Goal: Information Seeking & Learning: Learn about a topic

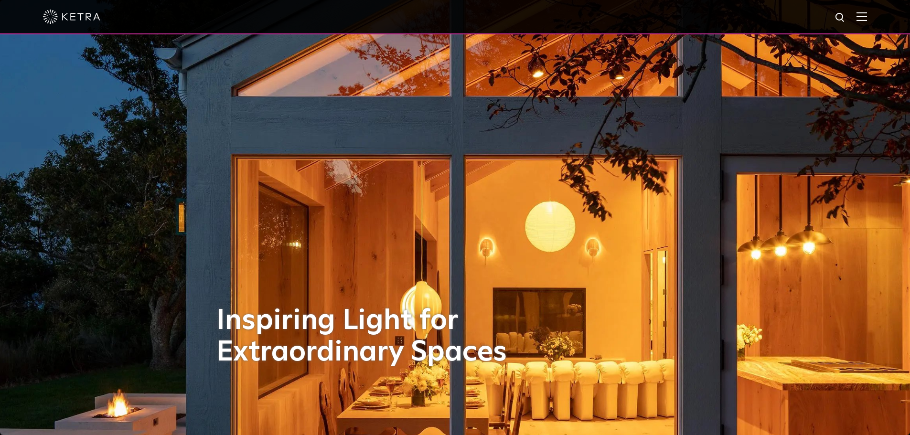
click at [867, 16] on img at bounding box center [862, 16] width 11 height 9
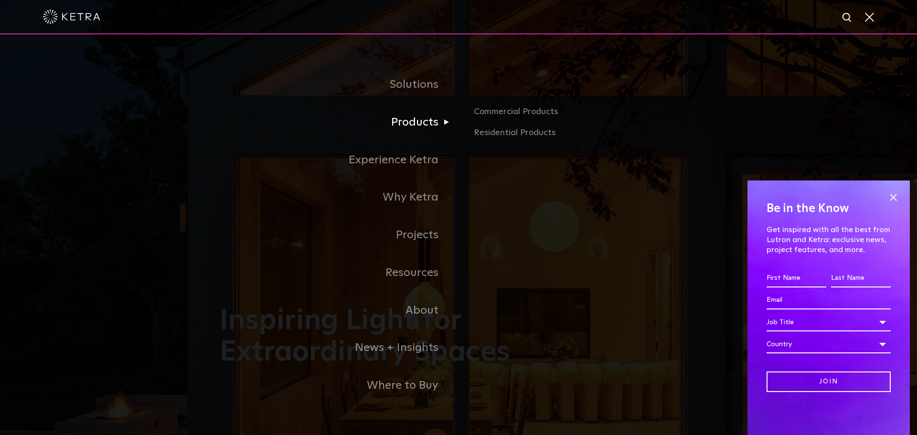
click at [394, 127] on link "Products" at bounding box center [339, 123] width 239 height 38
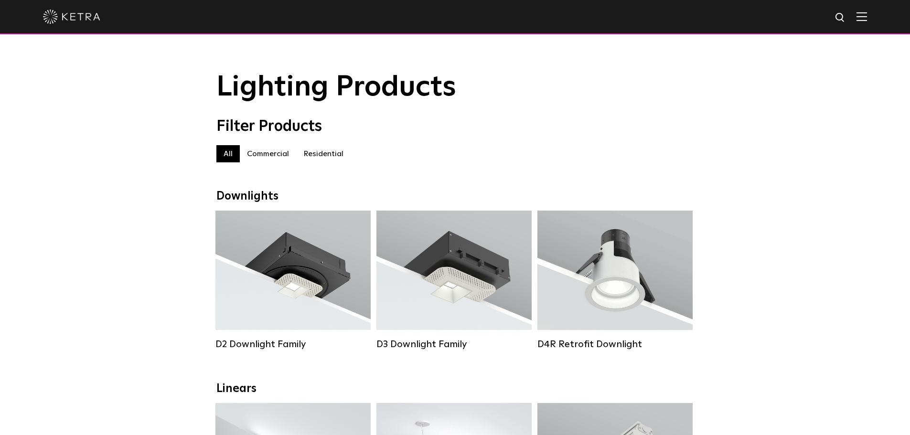
click at [257, 153] on label "Commercial" at bounding box center [268, 153] width 56 height 17
click at [326, 157] on label "Residential" at bounding box center [323, 153] width 54 height 17
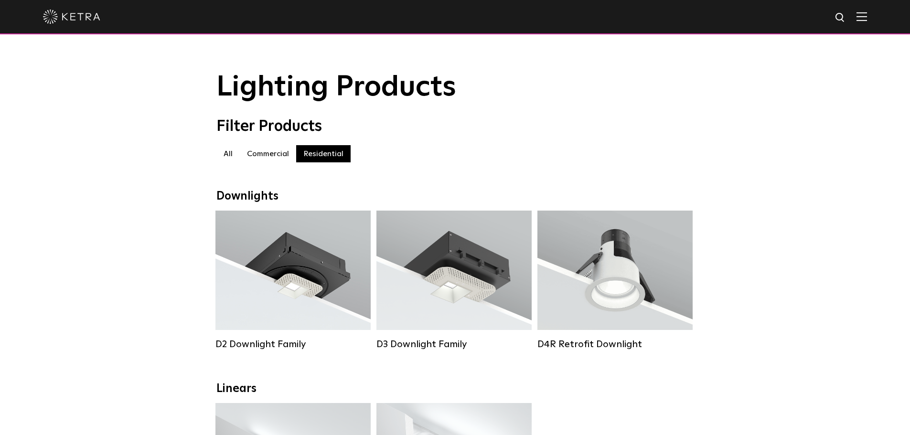
click at [264, 160] on label "Commercial" at bounding box center [268, 153] width 56 height 17
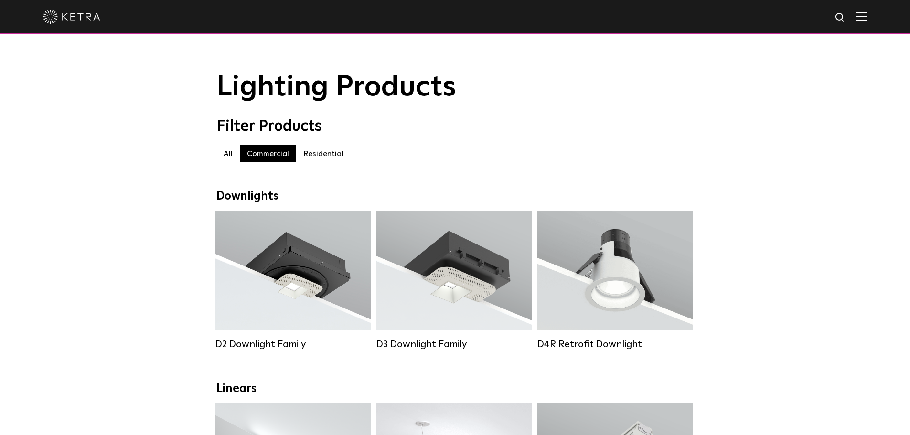
click at [229, 156] on label "All" at bounding box center [227, 153] width 23 height 17
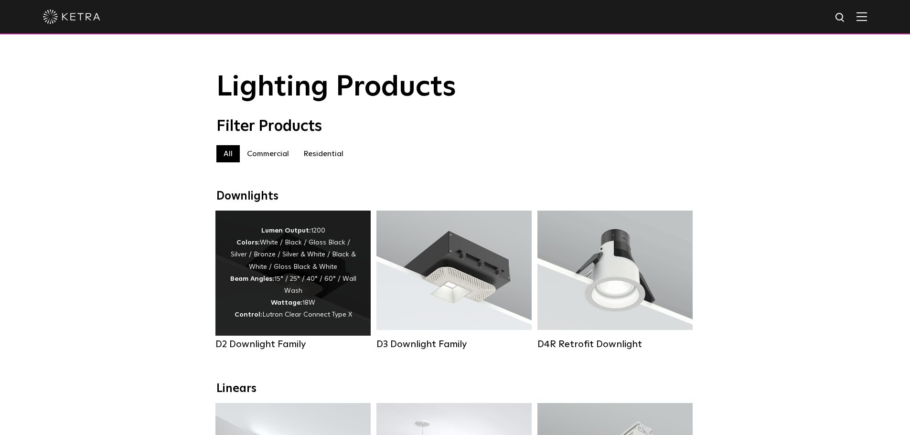
click at [270, 282] on strong "Beam Angles:" at bounding box center [252, 279] width 44 height 7
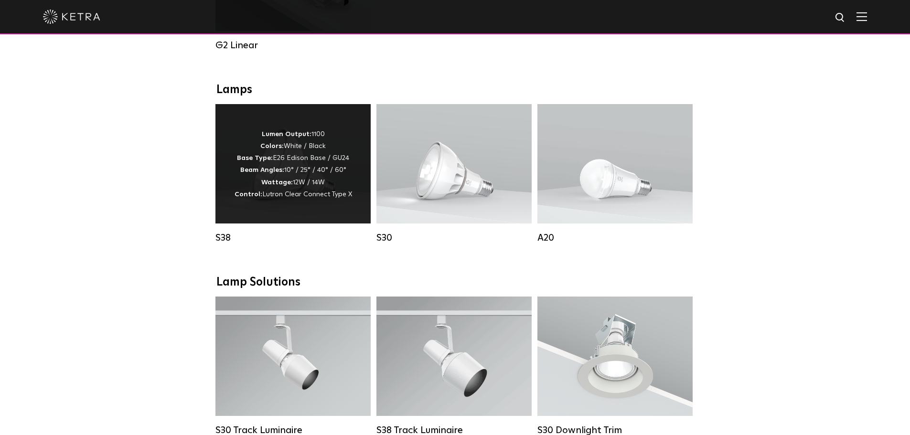
scroll to position [669, 0]
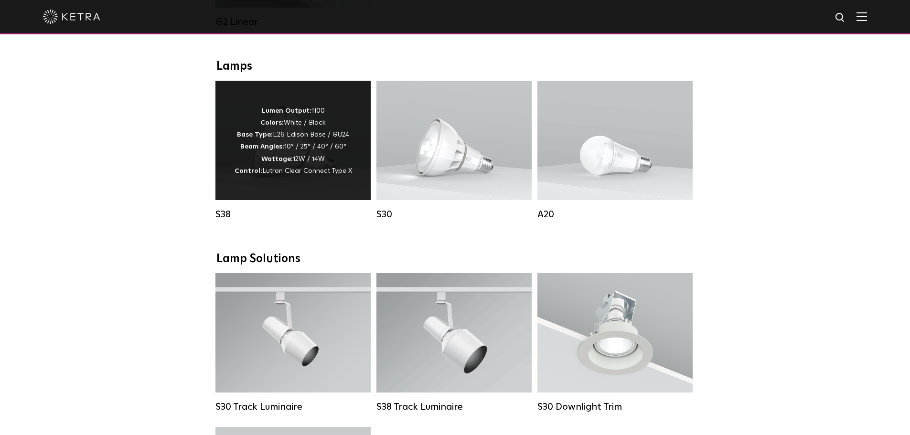
click at [285, 162] on strong "Wattage:" at bounding box center [277, 159] width 32 height 7
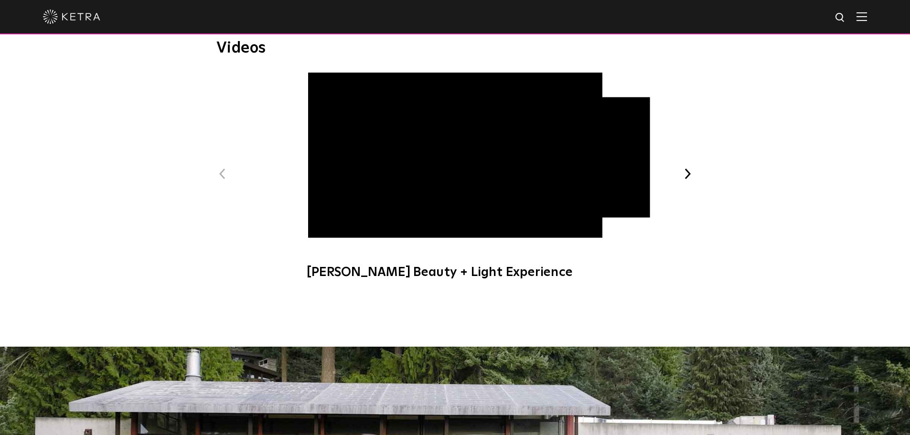
scroll to position [430, 0]
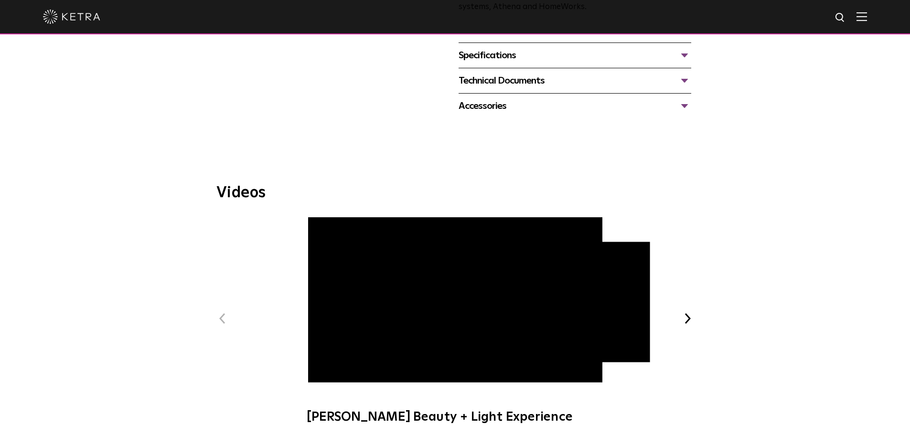
click at [689, 312] on div "Previous Ketra Beauty + Light Experience Ketra Art + Light Experience Next" at bounding box center [455, 325] width 478 height 217
click at [687, 316] on button "Next" at bounding box center [688, 318] width 12 height 12
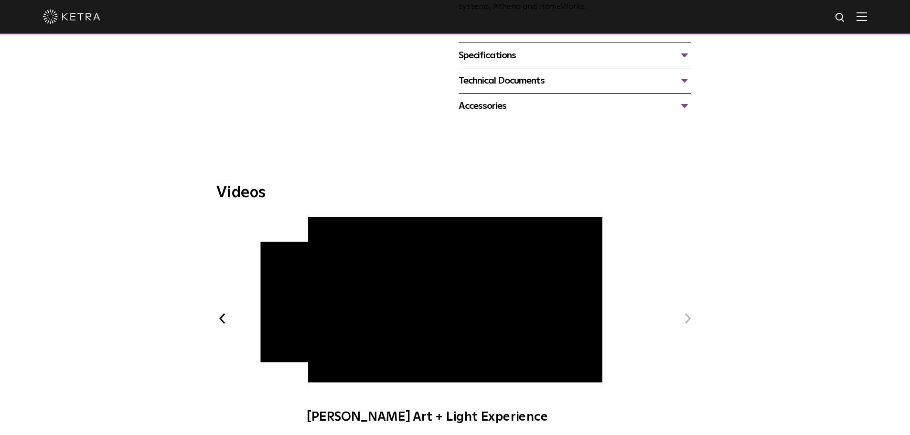
click at [687, 316] on button "Next" at bounding box center [688, 318] width 12 height 12
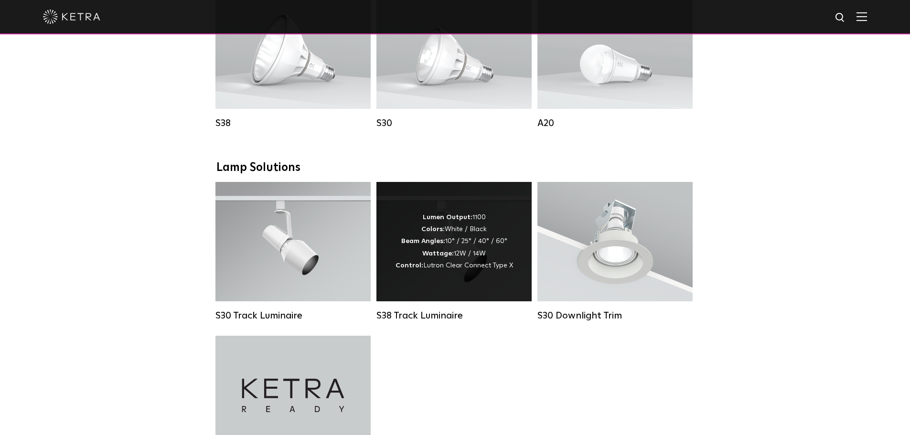
scroll to position [669, 0]
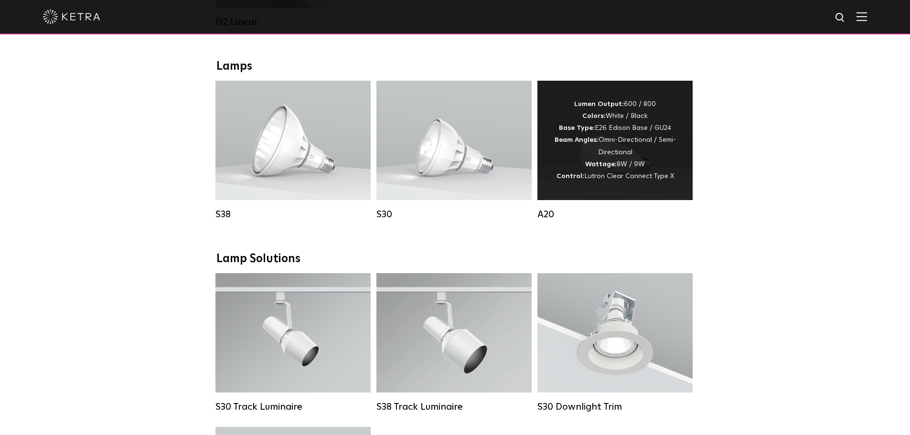
click at [623, 173] on div "Lumen Output: 600 / 800 Colors: White / Black Base Type: E26 Edison Base / GU24…" at bounding box center [615, 140] width 127 height 84
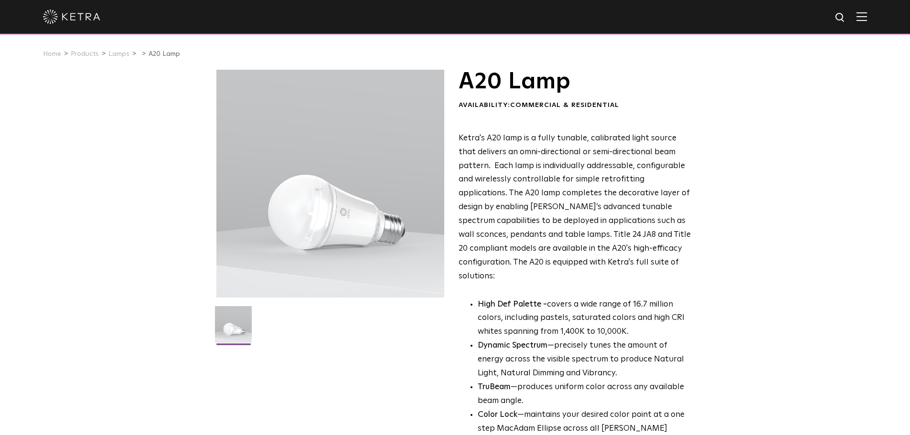
click at [867, 10] on div at bounding box center [455, 16] width 824 height 33
click at [867, 16] on img at bounding box center [862, 16] width 11 height 9
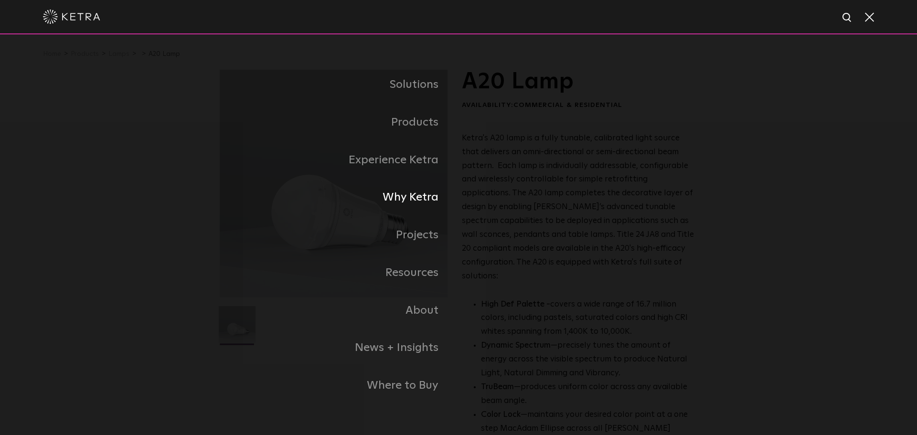
click at [426, 194] on link "Why Ketra" at bounding box center [339, 198] width 239 height 38
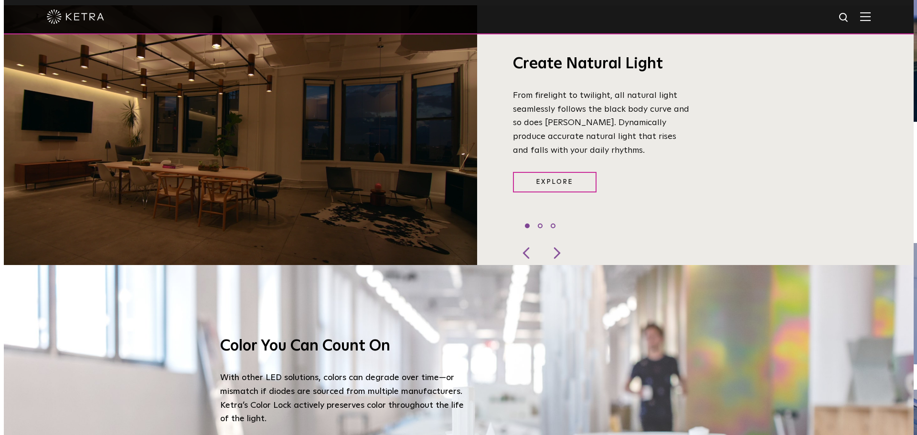
scroll to position [751, 0]
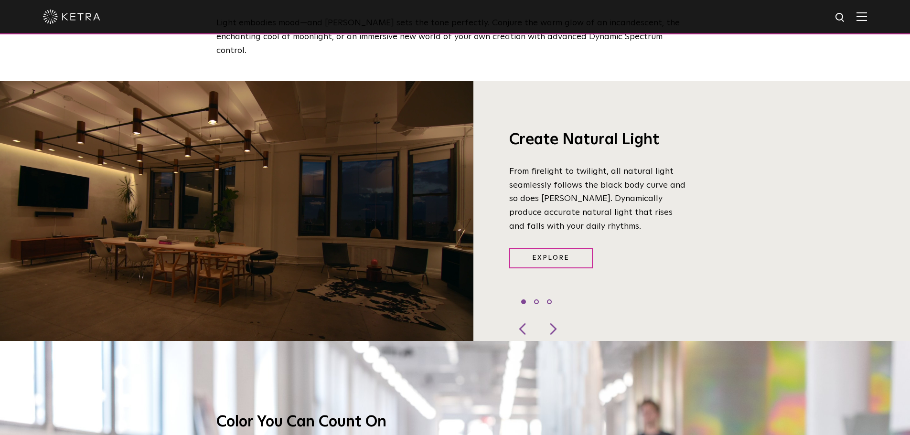
click at [865, 16] on img at bounding box center [862, 16] width 11 height 9
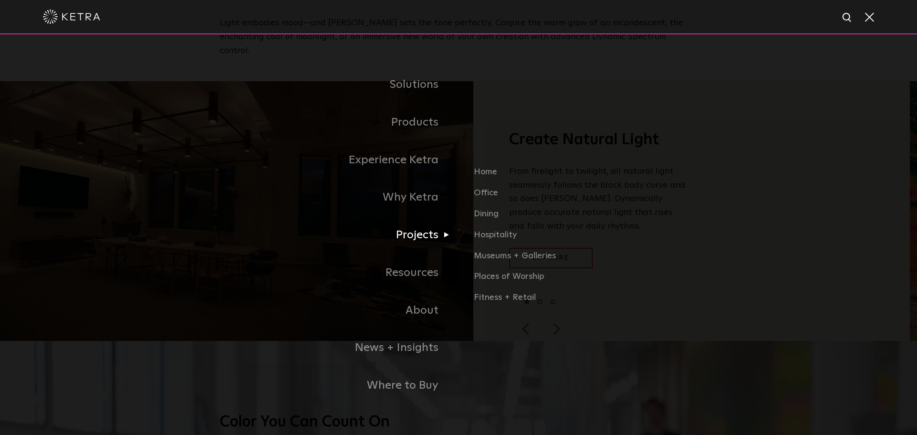
click at [410, 233] on link "Projects" at bounding box center [339, 235] width 239 height 38
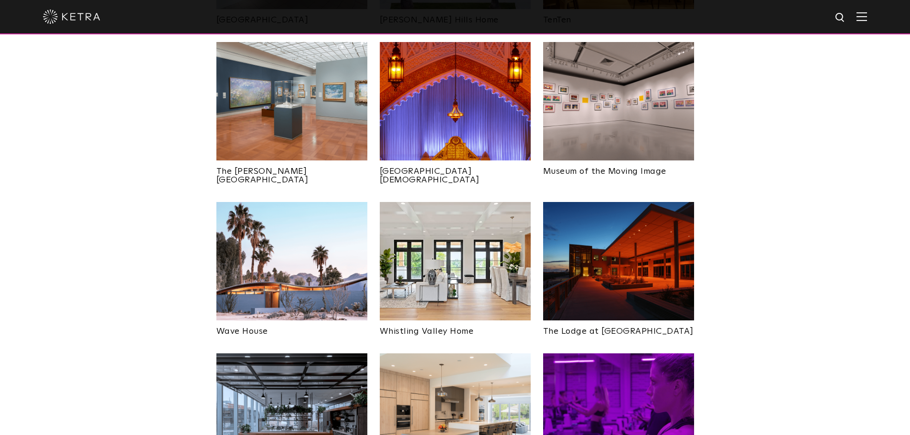
scroll to position [1242, 0]
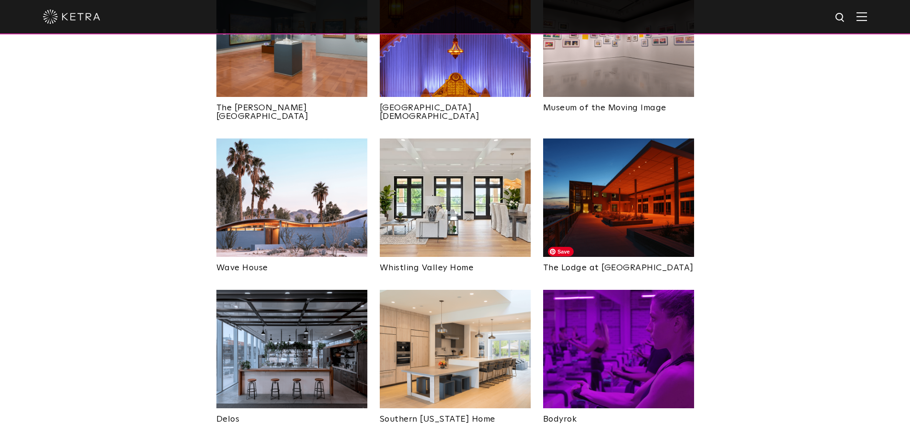
click at [642, 290] on img at bounding box center [618, 349] width 151 height 118
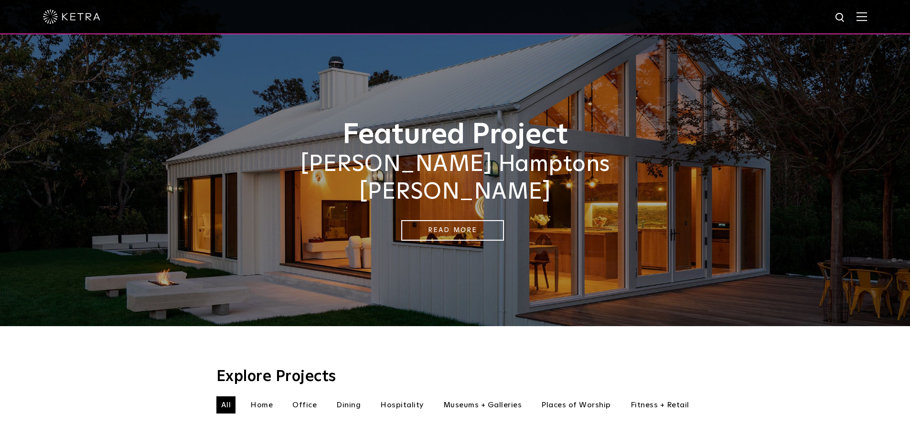
scroll to position [1242, 0]
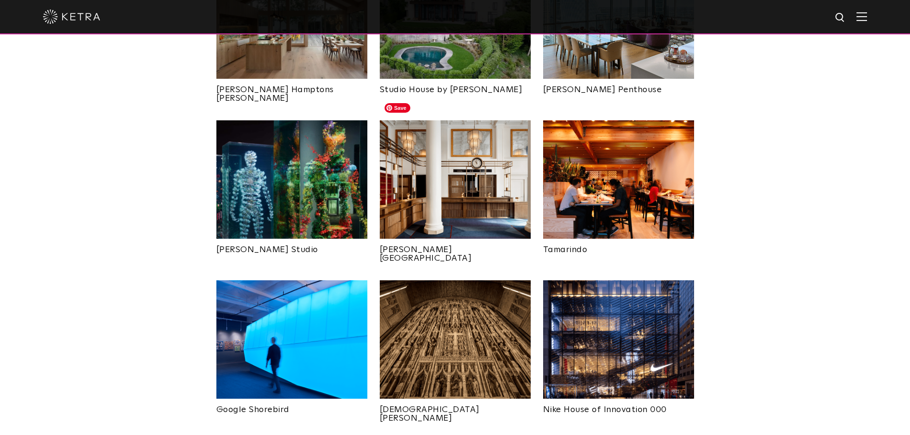
scroll to position [478, 0]
click at [460, 179] on img at bounding box center [455, 179] width 151 height 118
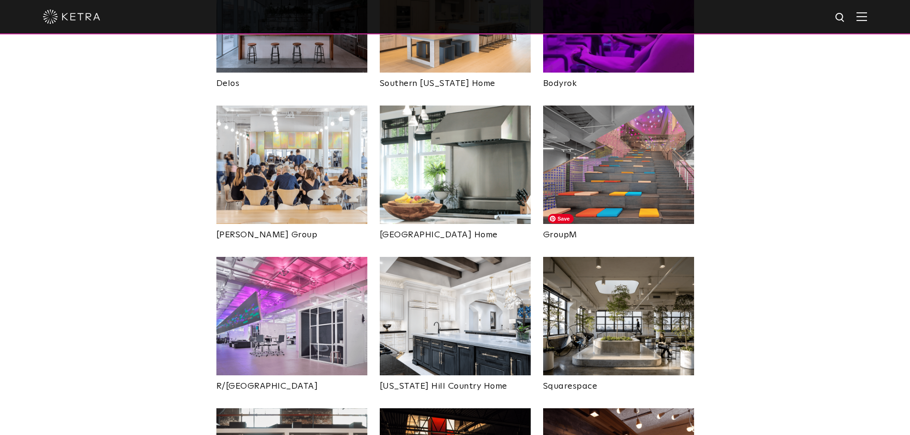
scroll to position [1672, 0]
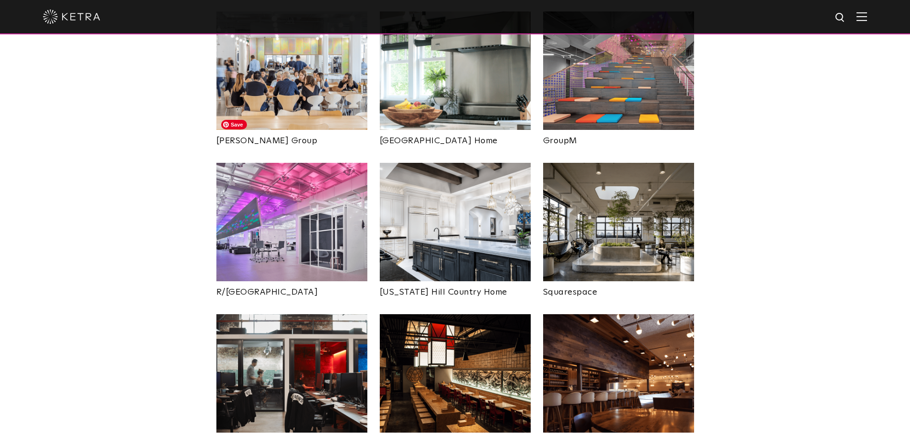
click at [277, 180] on img at bounding box center [291, 222] width 151 height 118
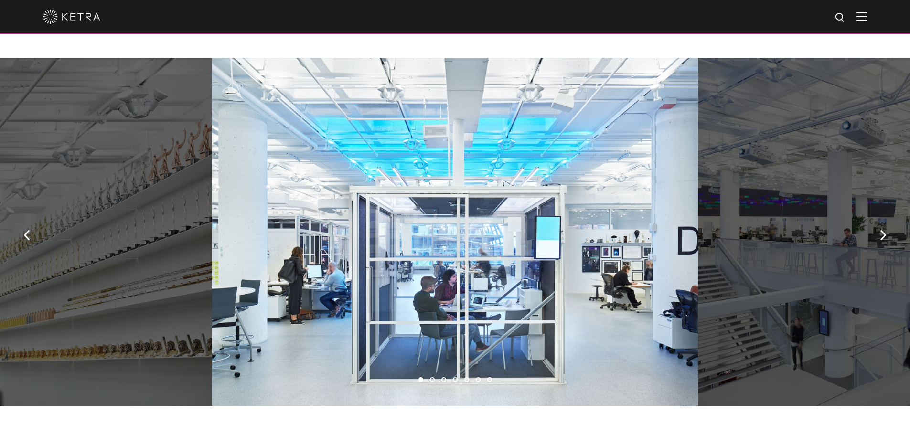
scroll to position [525, 0]
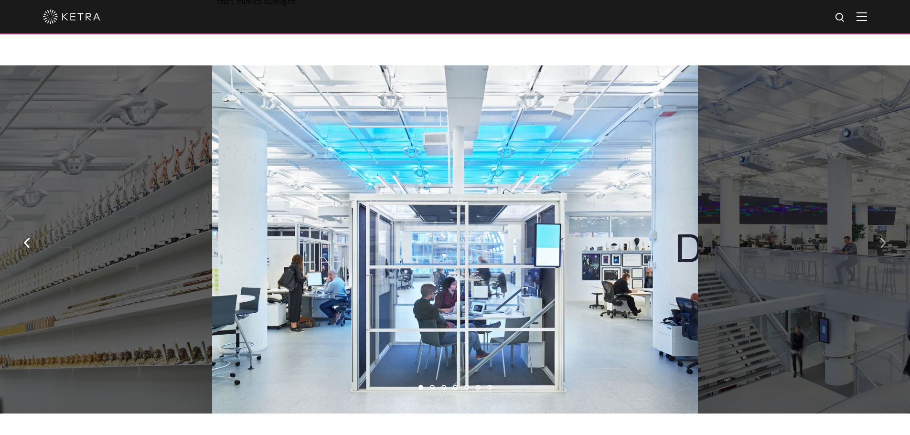
click at [881, 237] on img "button" at bounding box center [883, 242] width 6 height 11
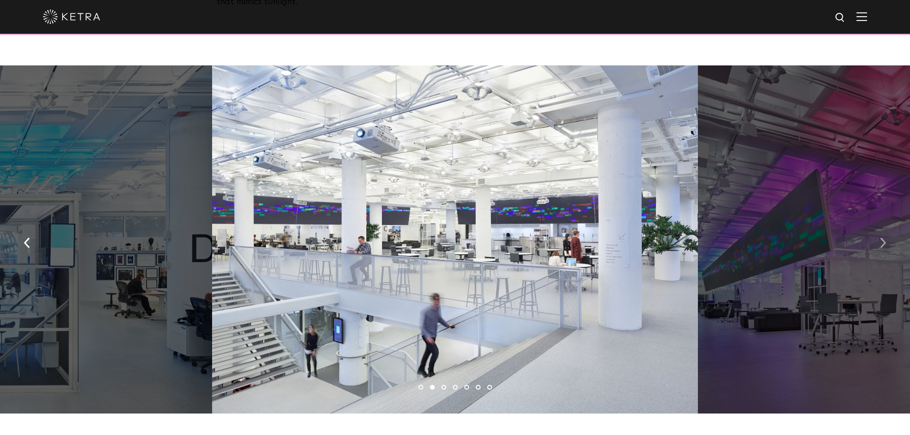
click at [881, 237] on img "button" at bounding box center [883, 242] width 6 height 11
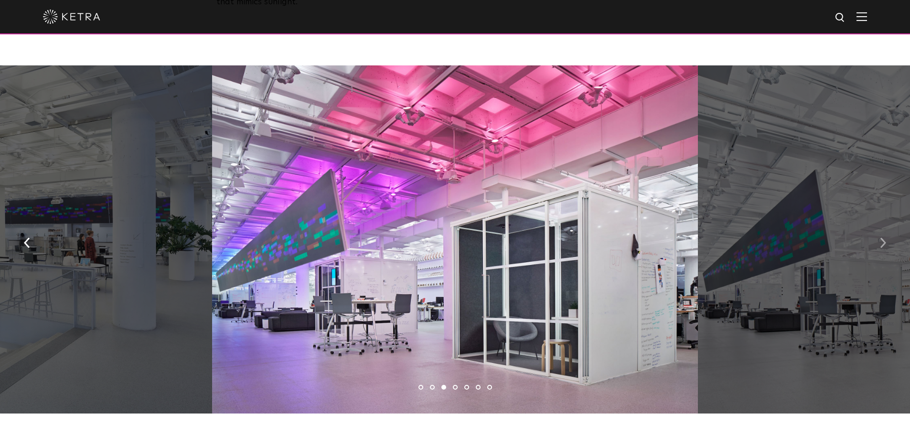
click at [881, 237] on img "button" at bounding box center [883, 242] width 6 height 11
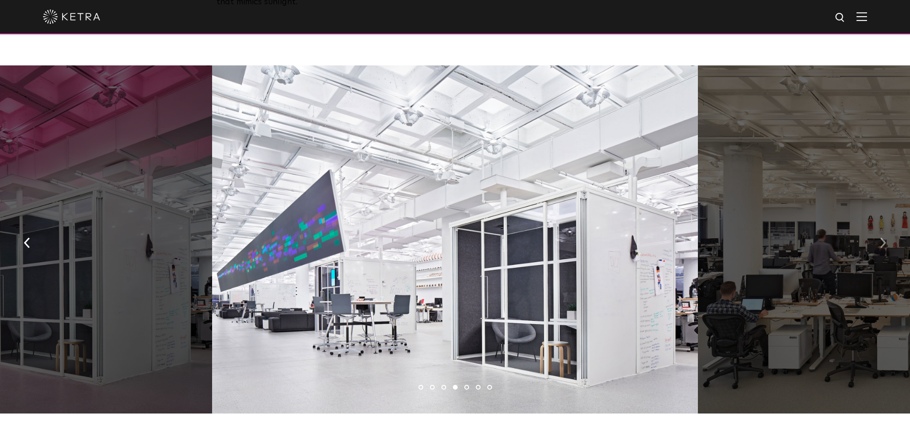
click at [881, 237] on img "button" at bounding box center [883, 242] width 6 height 11
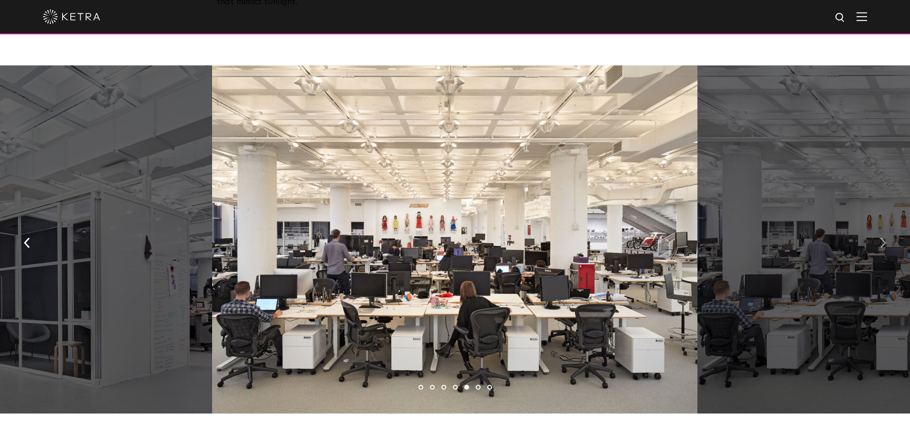
click at [881, 237] on img "button" at bounding box center [883, 242] width 6 height 11
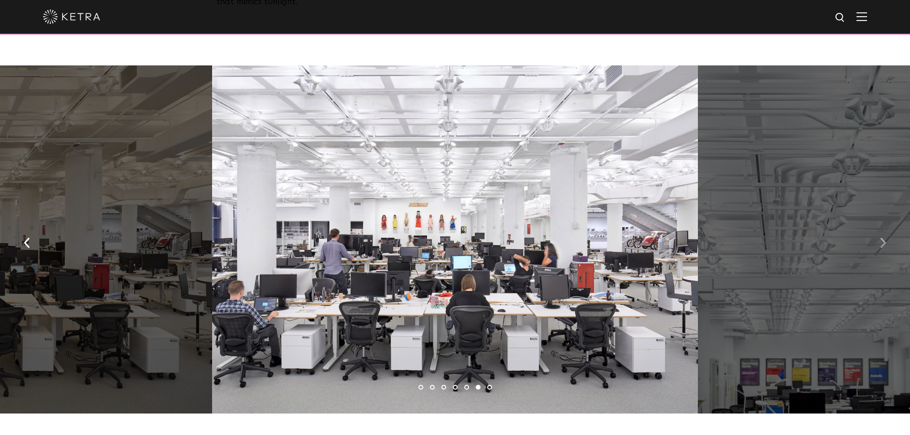
click at [881, 237] on img "button" at bounding box center [883, 242] width 6 height 11
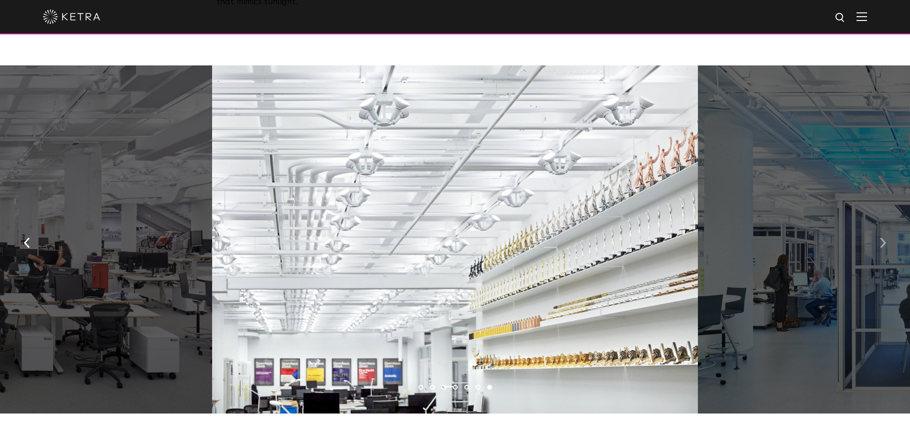
click at [881, 237] on img "button" at bounding box center [883, 242] width 6 height 11
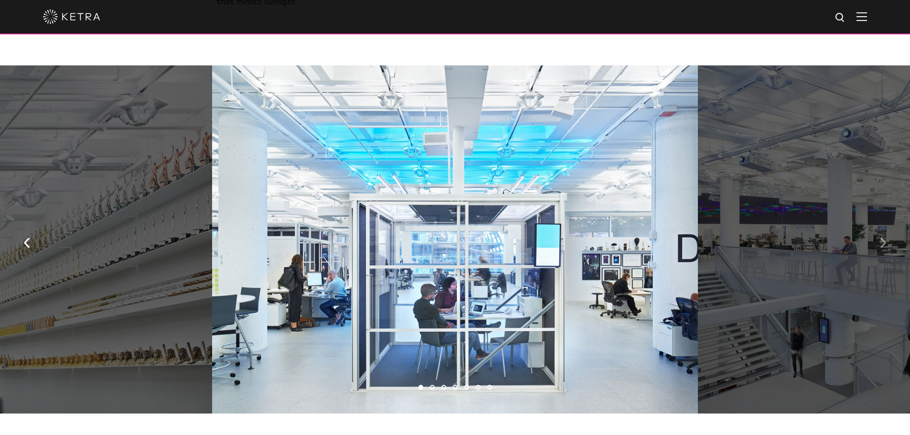
click at [881, 237] on img "button" at bounding box center [883, 242] width 6 height 11
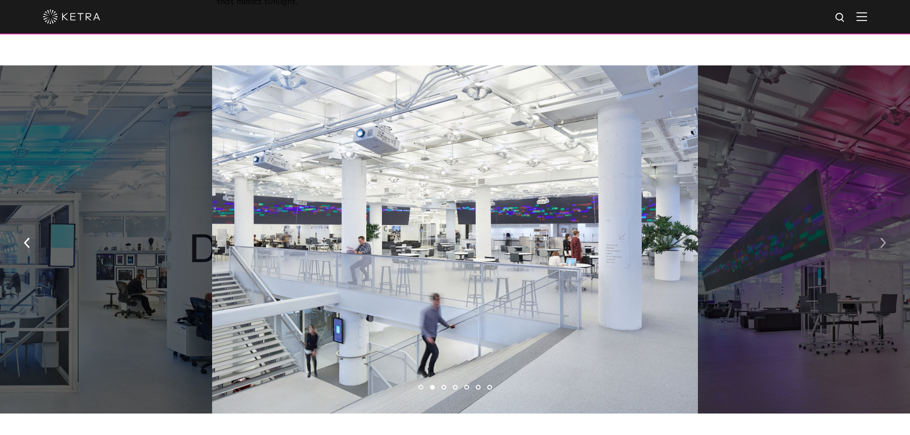
click at [881, 237] on img "button" at bounding box center [883, 242] width 6 height 11
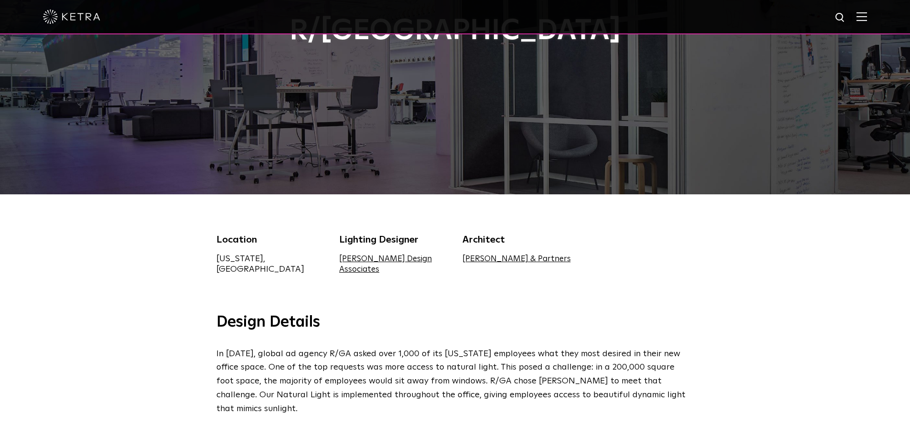
scroll to position [0, 0]
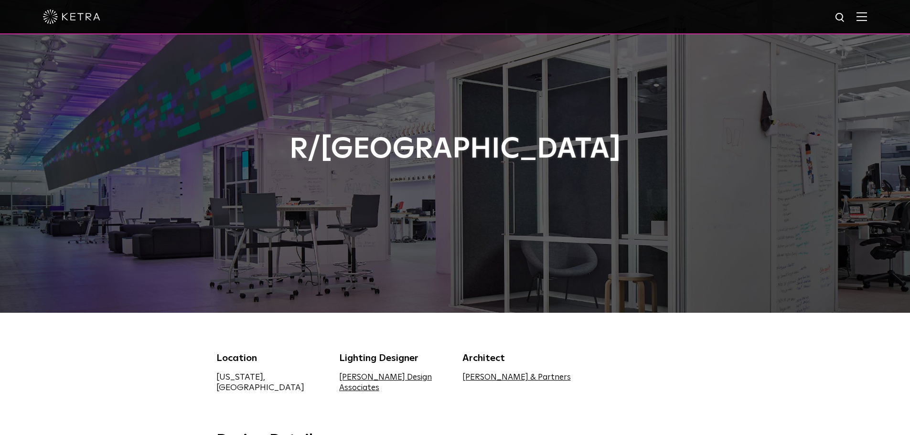
click at [57, 20] on img at bounding box center [71, 17] width 57 height 14
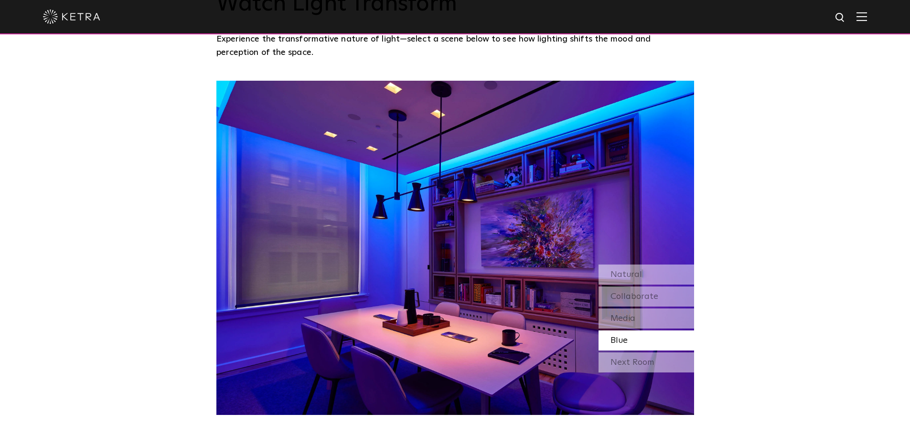
scroll to position [812, 0]
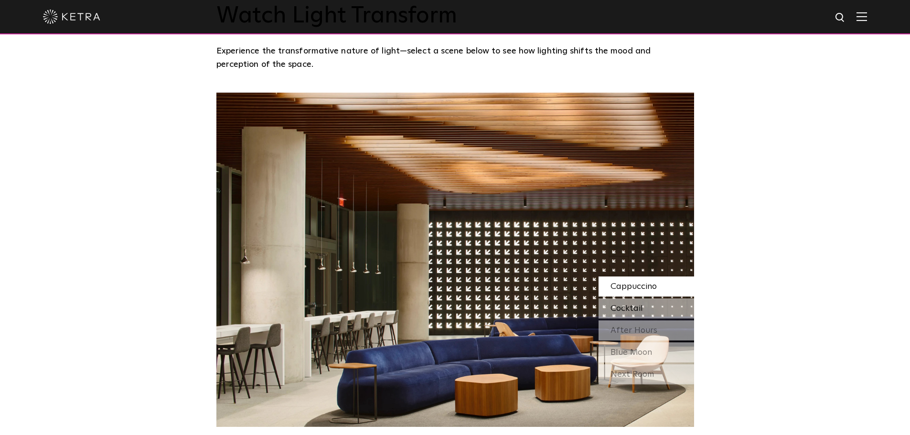
click at [638, 311] on span "Cocktail" at bounding box center [627, 308] width 32 height 9
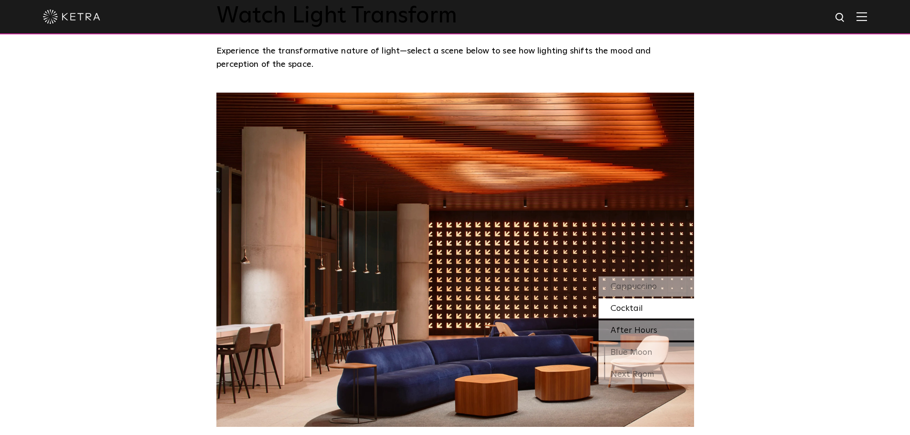
click at [640, 327] on span "After Hours" at bounding box center [634, 330] width 47 height 9
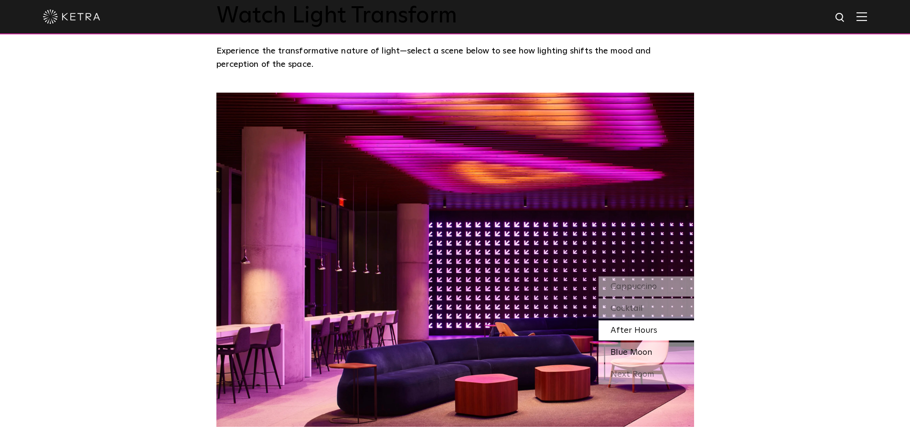
click at [641, 351] on span "Blue Moon" at bounding box center [632, 352] width 42 height 9
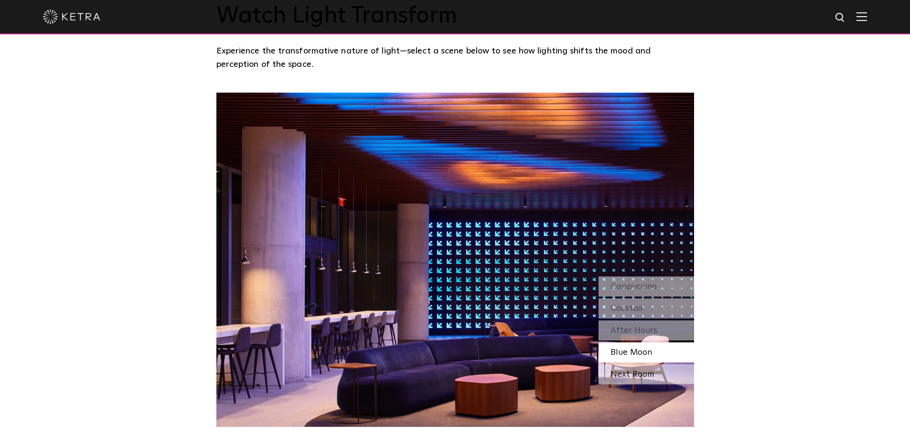
click at [635, 375] on div "Next Room" at bounding box center [647, 375] width 96 height 20
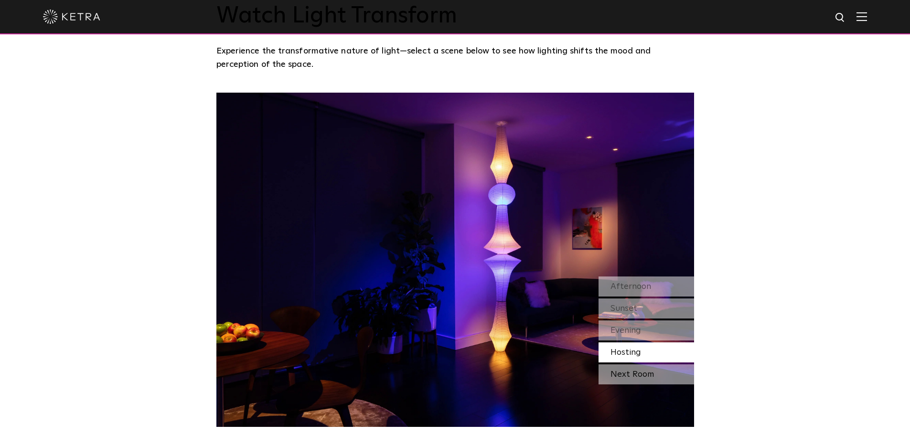
click at [645, 374] on div "Next Room" at bounding box center [647, 375] width 96 height 20
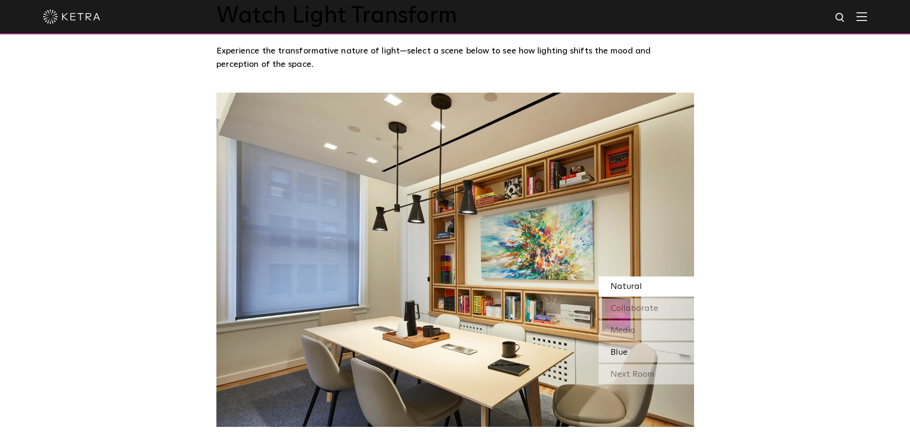
click at [649, 354] on div "Blue" at bounding box center [647, 353] width 96 height 20
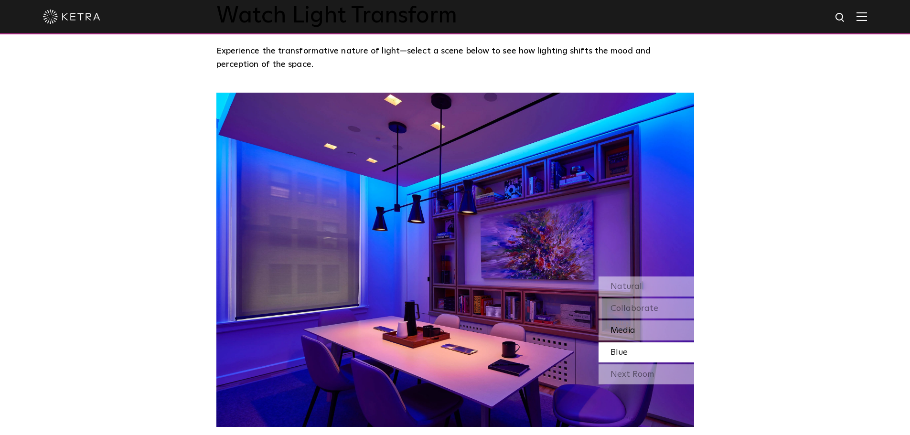
click at [648, 336] on div "Media" at bounding box center [647, 331] width 96 height 20
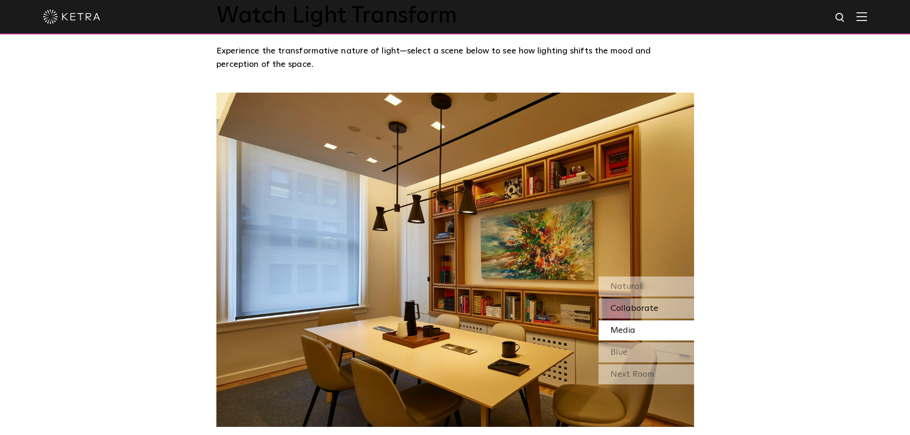
click at [652, 304] on span "Collaborate" at bounding box center [635, 308] width 48 height 9
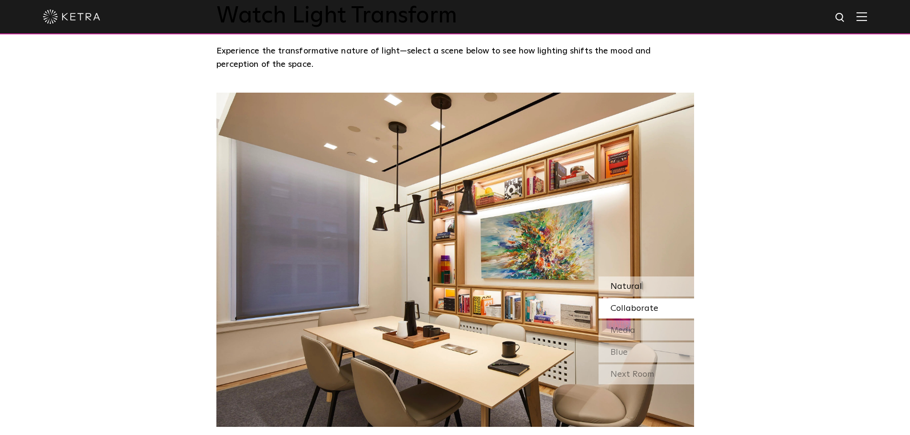
click at [655, 284] on div "Natural" at bounding box center [647, 287] width 96 height 20
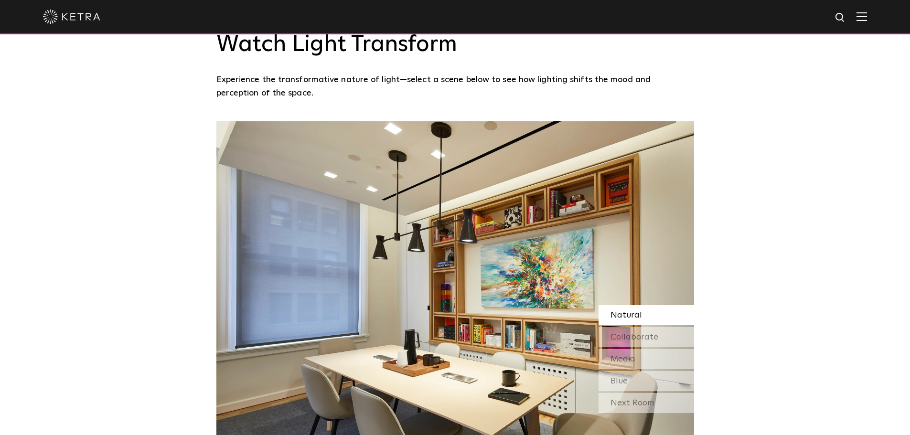
scroll to position [911, 0]
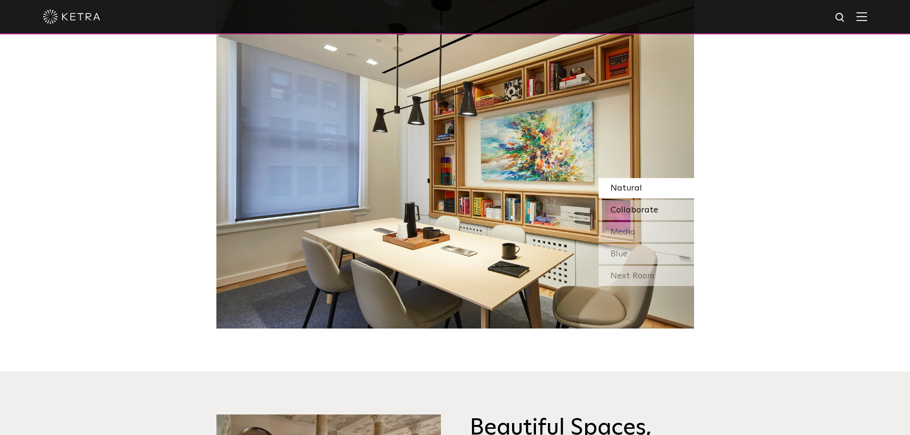
click at [645, 208] on span "Collaborate" at bounding box center [635, 210] width 48 height 9
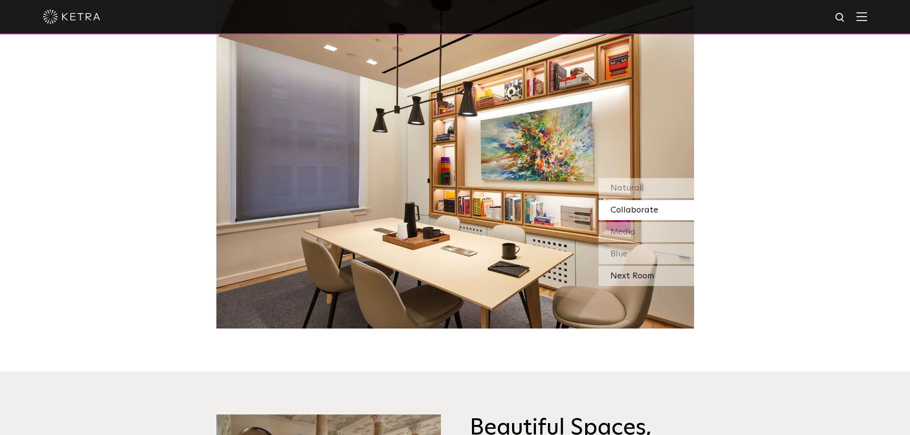
click at [643, 277] on div "Next Room" at bounding box center [647, 276] width 96 height 20
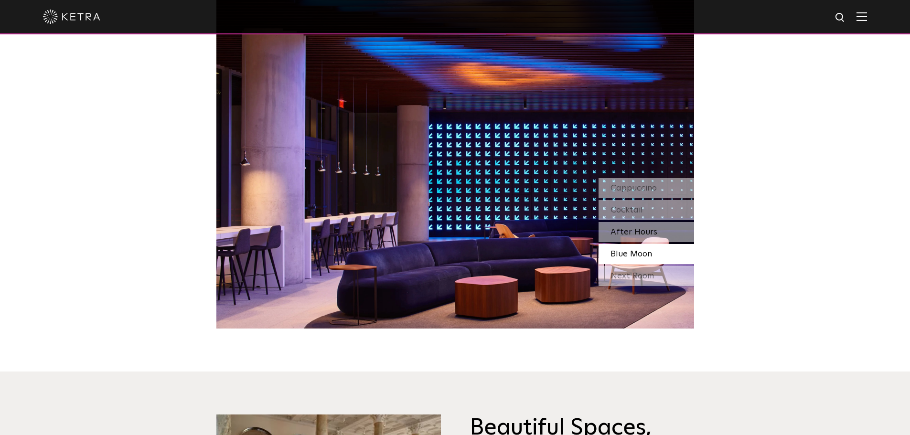
click at [630, 233] on span "After Hours" at bounding box center [634, 232] width 47 height 9
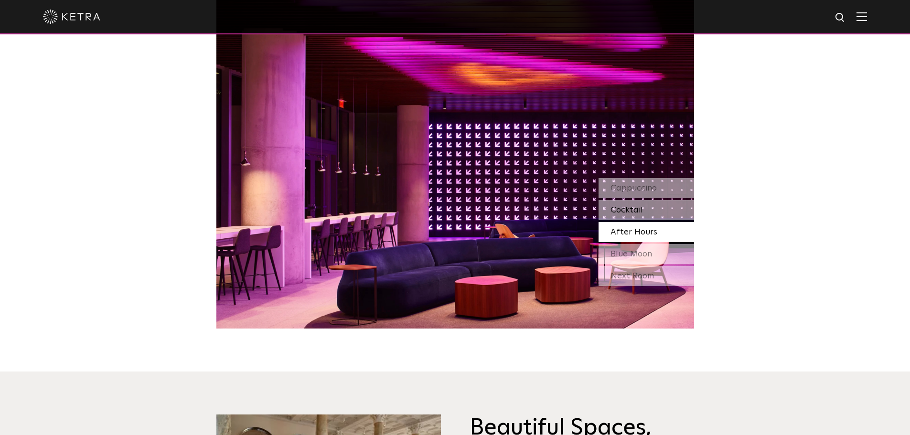
click at [605, 210] on div "Cocktail" at bounding box center [647, 210] width 96 height 20
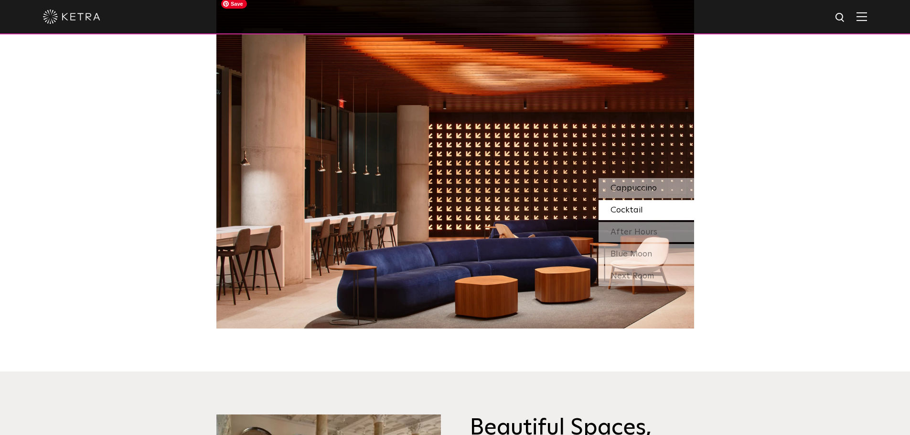
click at [622, 190] on span "Cappuccino" at bounding box center [634, 188] width 46 height 9
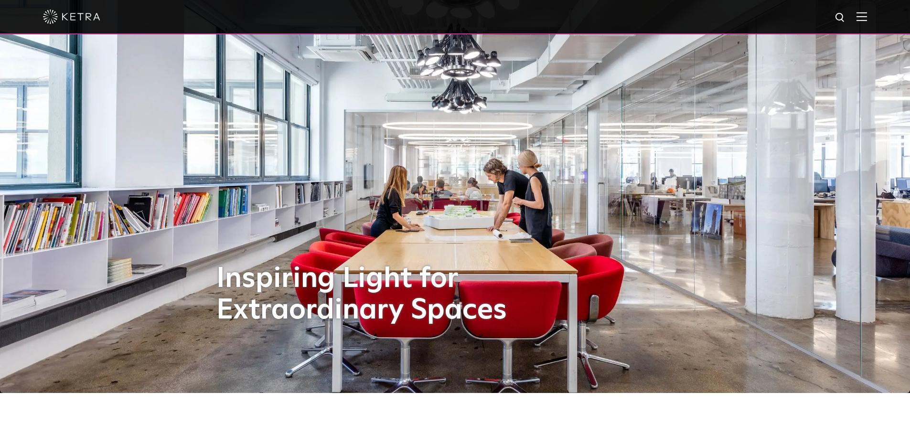
scroll to position [0, 0]
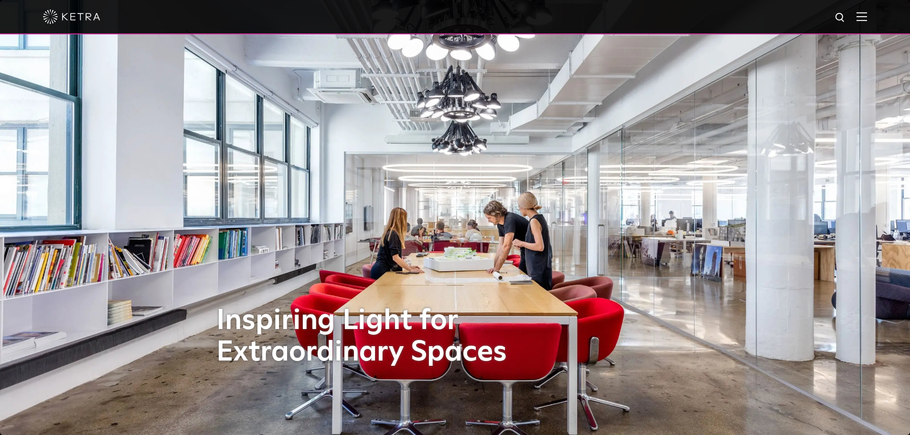
click at [867, 15] on img at bounding box center [862, 16] width 11 height 9
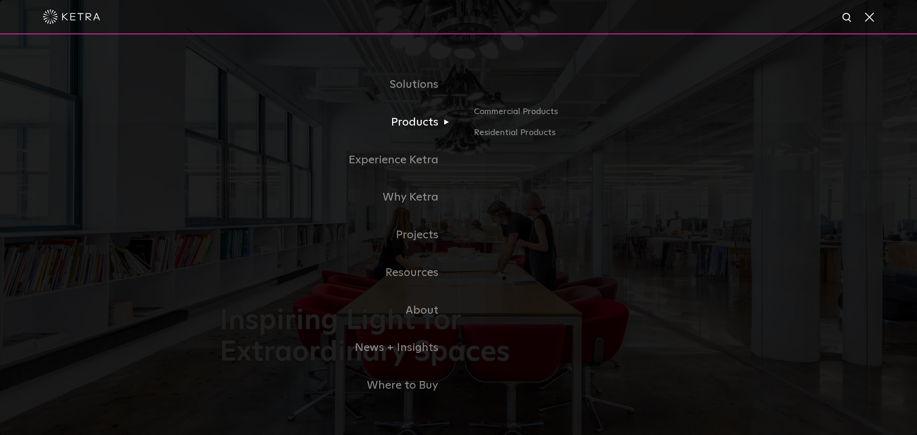
click at [434, 122] on link "Products" at bounding box center [339, 123] width 239 height 38
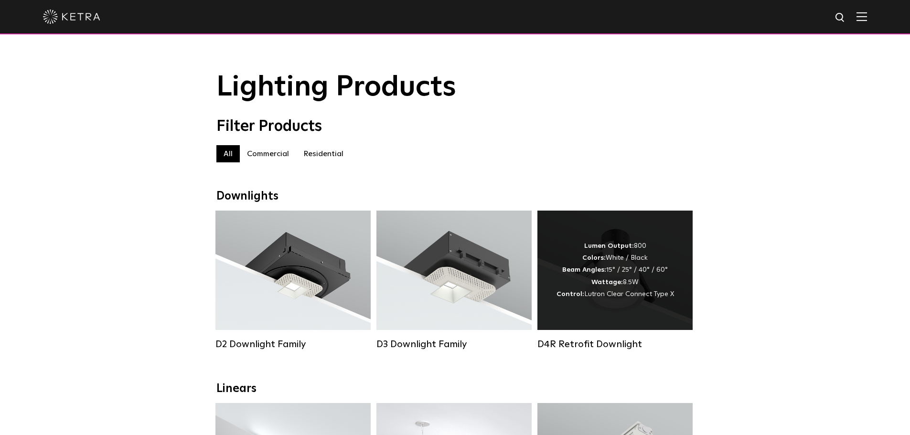
click at [598, 273] on strong "Beam Angles:" at bounding box center [584, 270] width 44 height 7
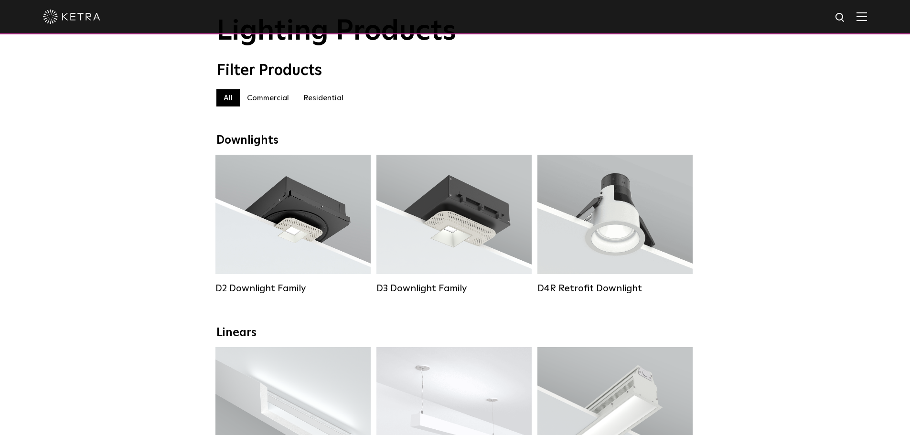
scroll to position [191, 0]
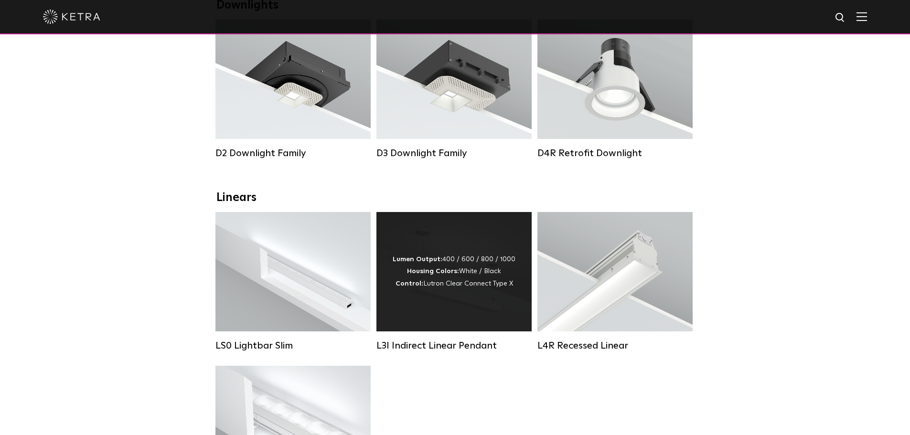
click at [462, 267] on div "Lumen Output: 400 / 600 / 800 / 1000 Housing Colors: White / Black Control: Lut…" at bounding box center [454, 272] width 123 height 36
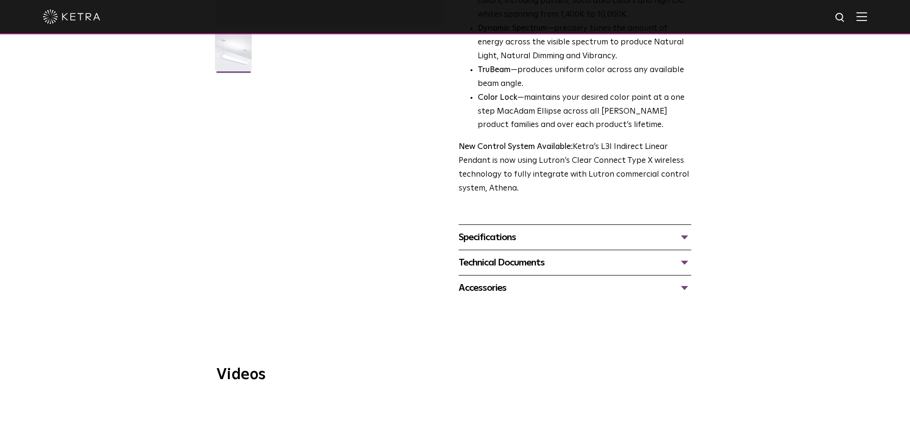
scroll to position [96, 0]
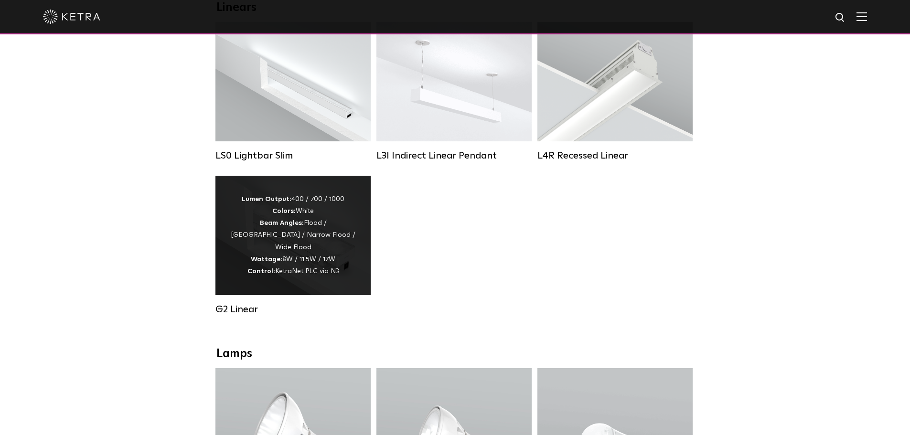
scroll to position [382, 0]
click at [327, 251] on div "Lumen Output: 400 / 700 / 1000 Colors: White Beam Angles: Flood / Graze / Narro…" at bounding box center [293, 235] width 127 height 84
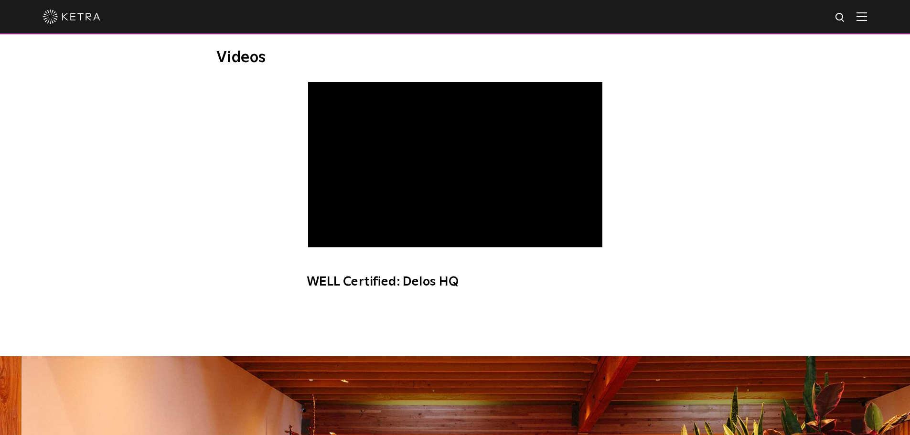
scroll to position [334, 0]
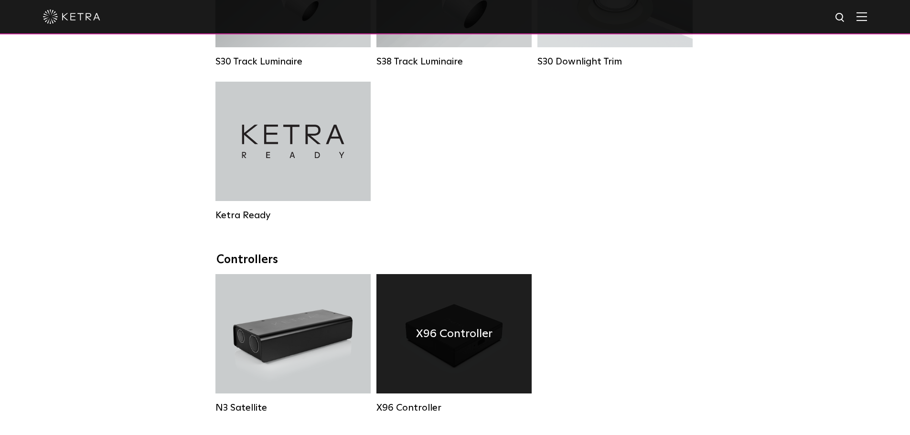
scroll to position [1065, 0]
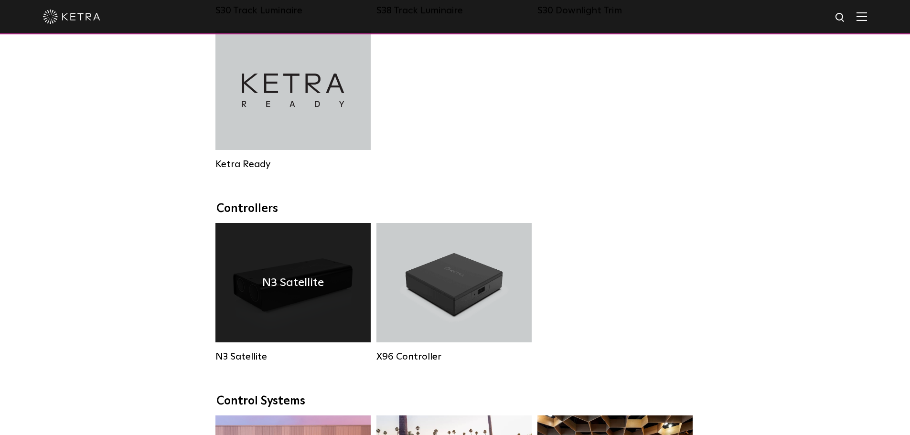
click at [300, 286] on h4 "N3 Satellite" at bounding box center [293, 283] width 62 height 18
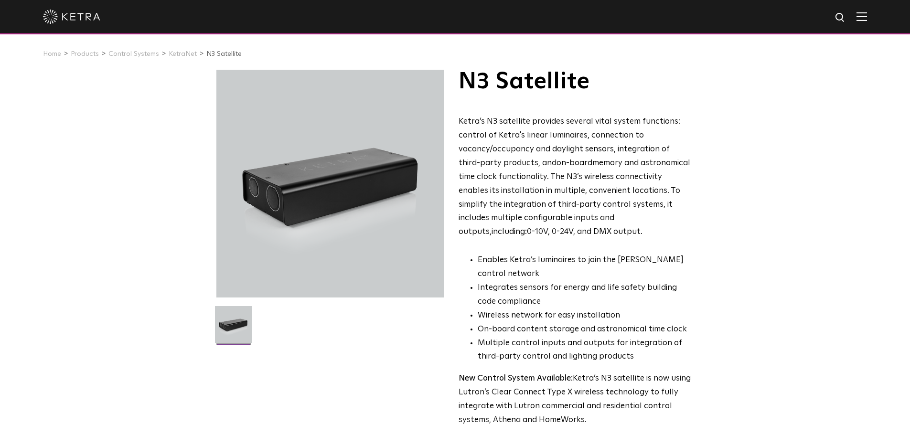
click at [234, 334] on img at bounding box center [233, 328] width 37 height 44
click at [284, 330] on ul at bounding box center [330, 330] width 233 height 49
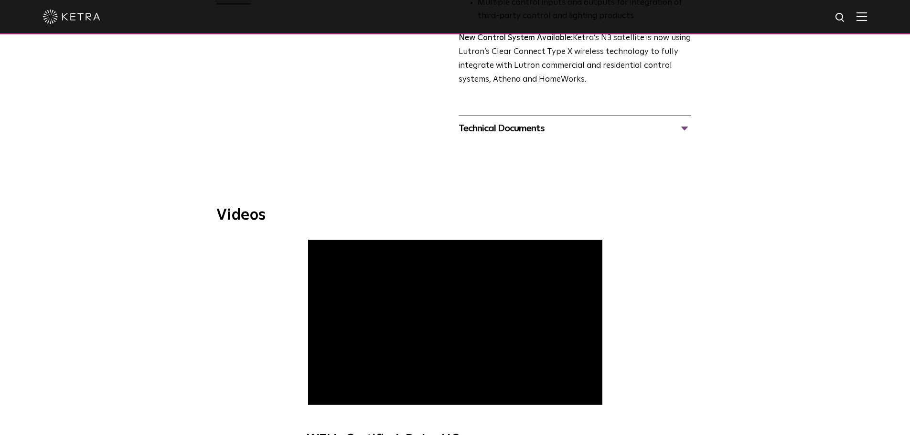
scroll to position [430, 0]
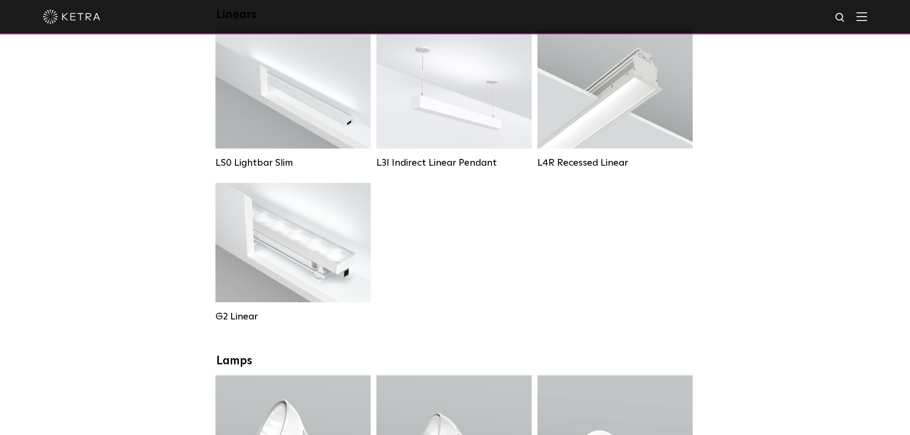
scroll to position [492, 0]
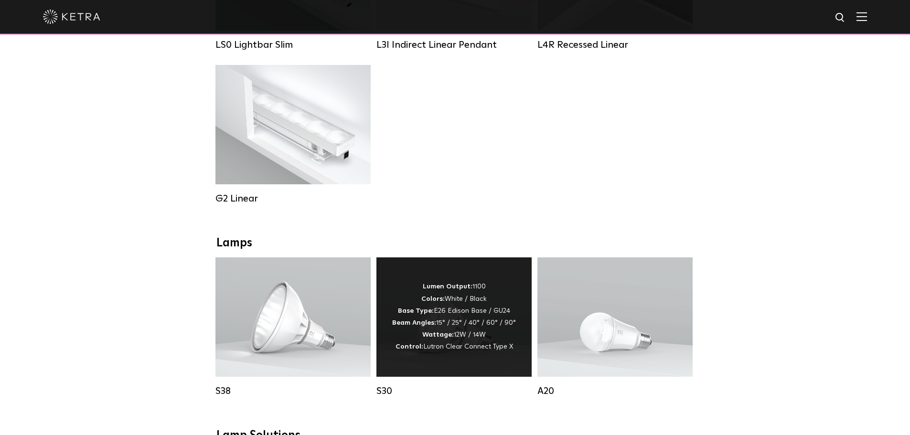
click at [472, 312] on div "Lumen Output: 1100 Colors: White / Black Base Type: E26 Edison Base / GU24 Beam…" at bounding box center [454, 317] width 124 height 72
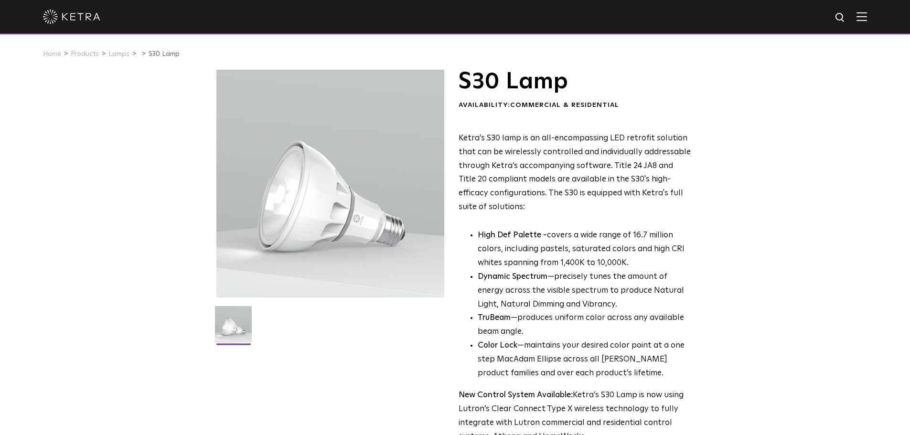
click at [867, 18] on img at bounding box center [862, 16] width 11 height 9
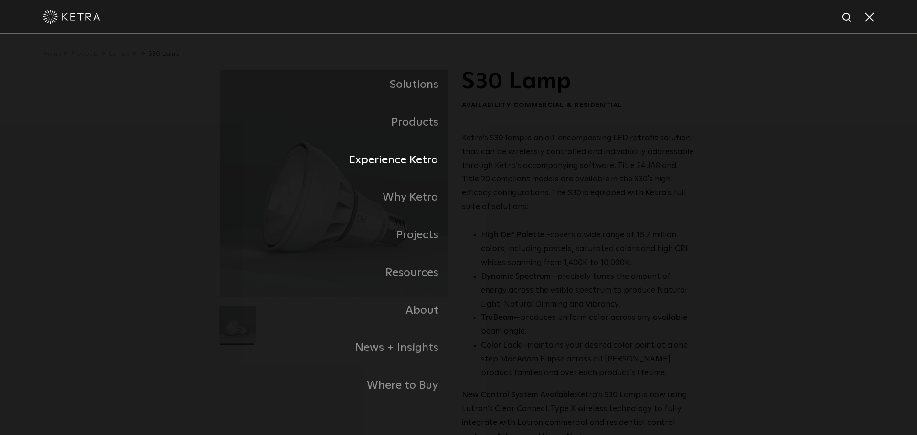
click at [422, 162] on link "Experience Ketra" at bounding box center [339, 160] width 239 height 38
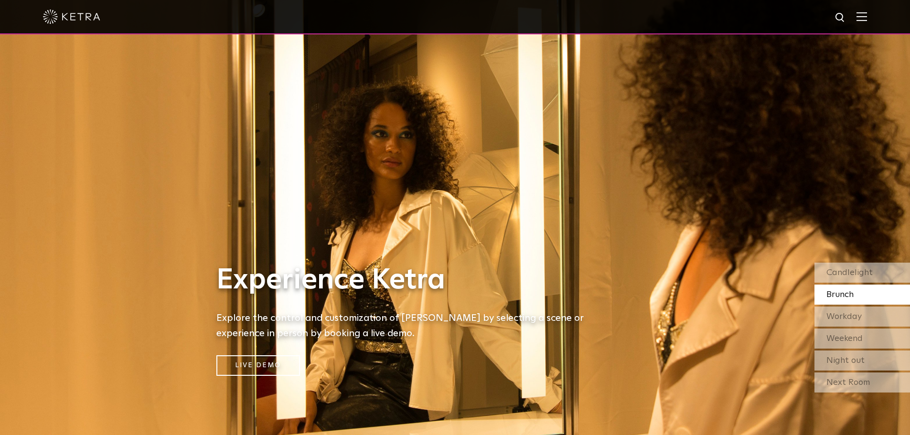
click at [867, 21] on span at bounding box center [862, 17] width 11 height 10
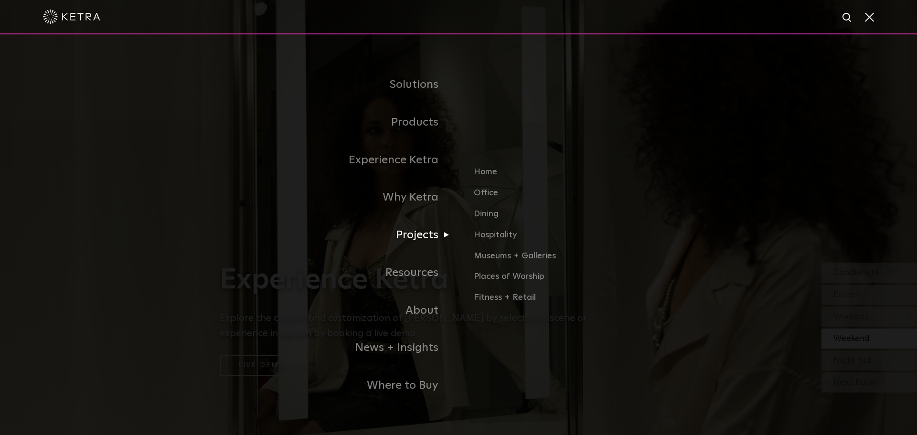
click at [424, 239] on link "Projects" at bounding box center [339, 235] width 239 height 38
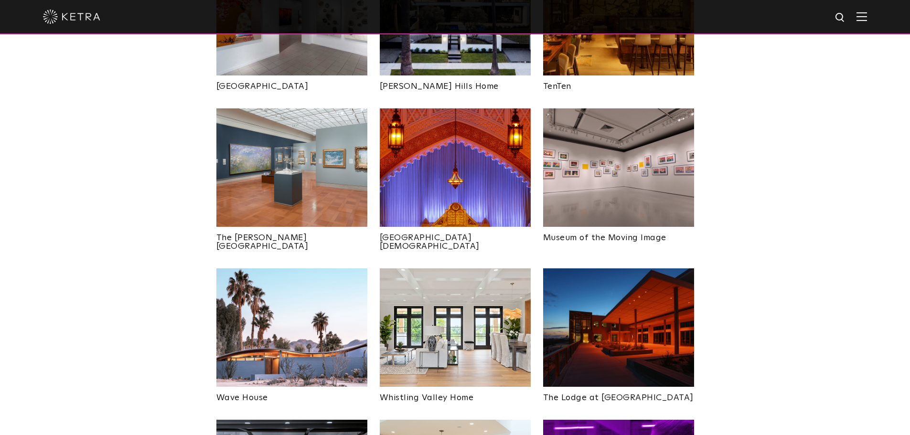
scroll to position [1290, 0]
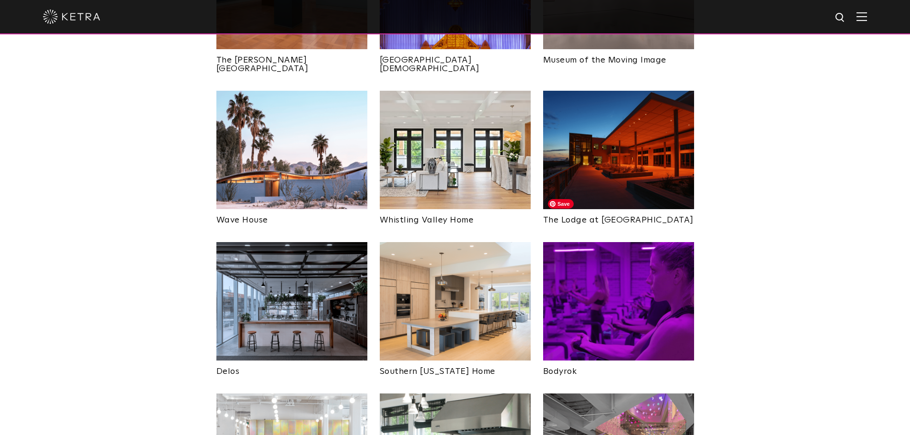
click at [608, 249] on img at bounding box center [618, 301] width 151 height 118
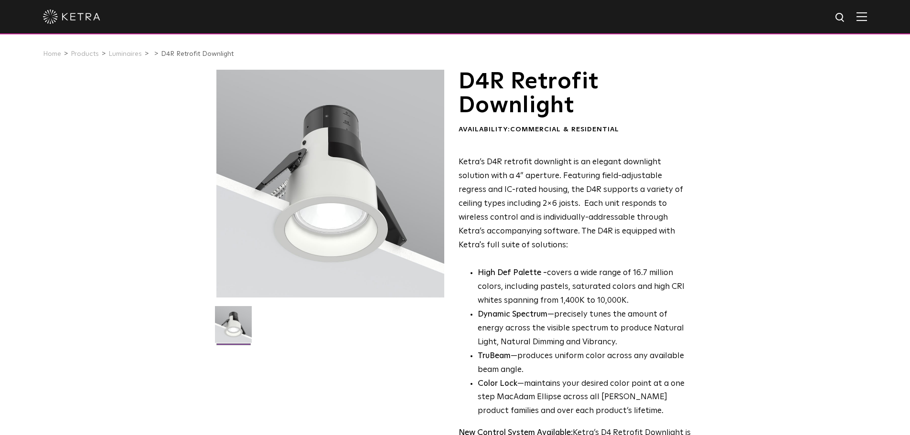
click at [702, 153] on div "D4R Retrofit Downlight Availability: Commercial & Residential Ketra’s D4R retro…" at bounding box center [455, 316] width 497 height 492
